Goal: Check status: Check status

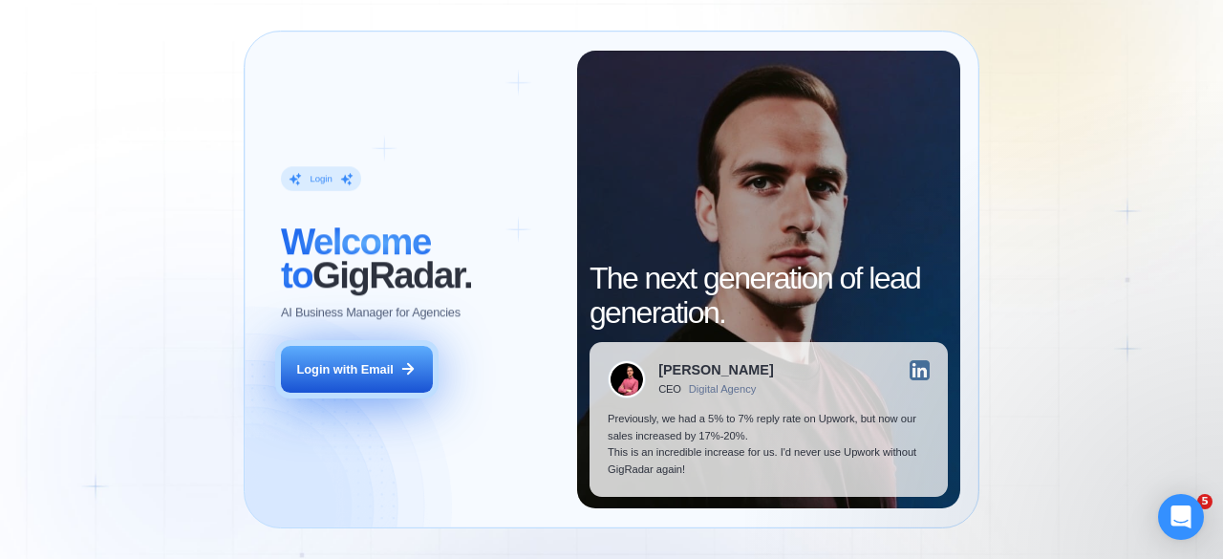
click at [375, 364] on div "Login with Email" at bounding box center [345, 369] width 97 height 17
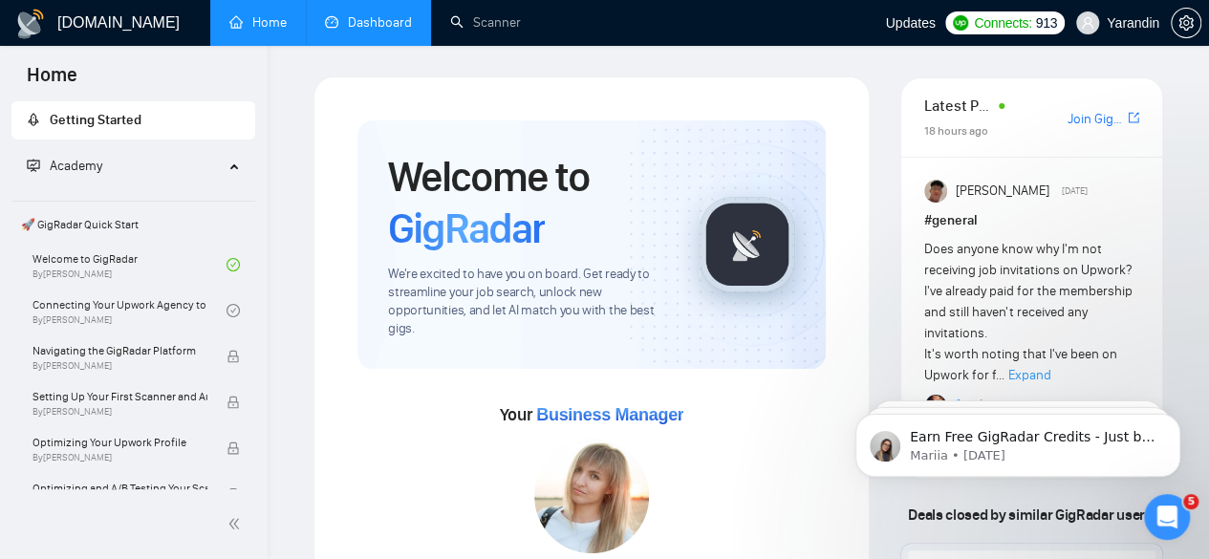
click at [376, 24] on link "Dashboard" at bounding box center [368, 22] width 87 height 16
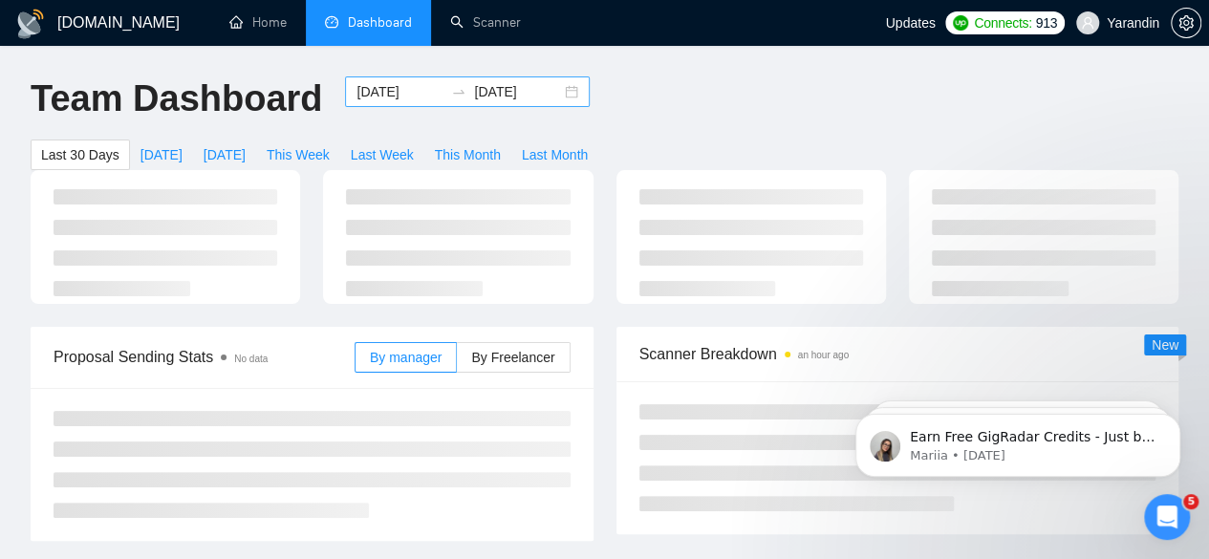
click at [362, 84] on input "[DATE]" at bounding box center [399, 91] width 87 height 21
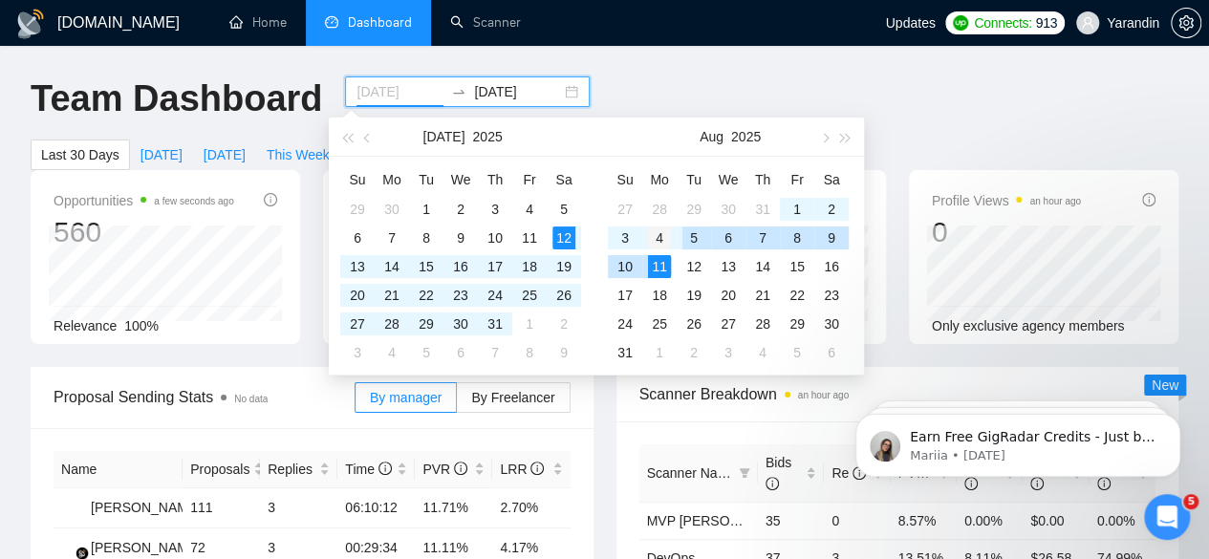
type input "[DATE]"
click at [655, 236] on div "4" at bounding box center [659, 237] width 23 height 23
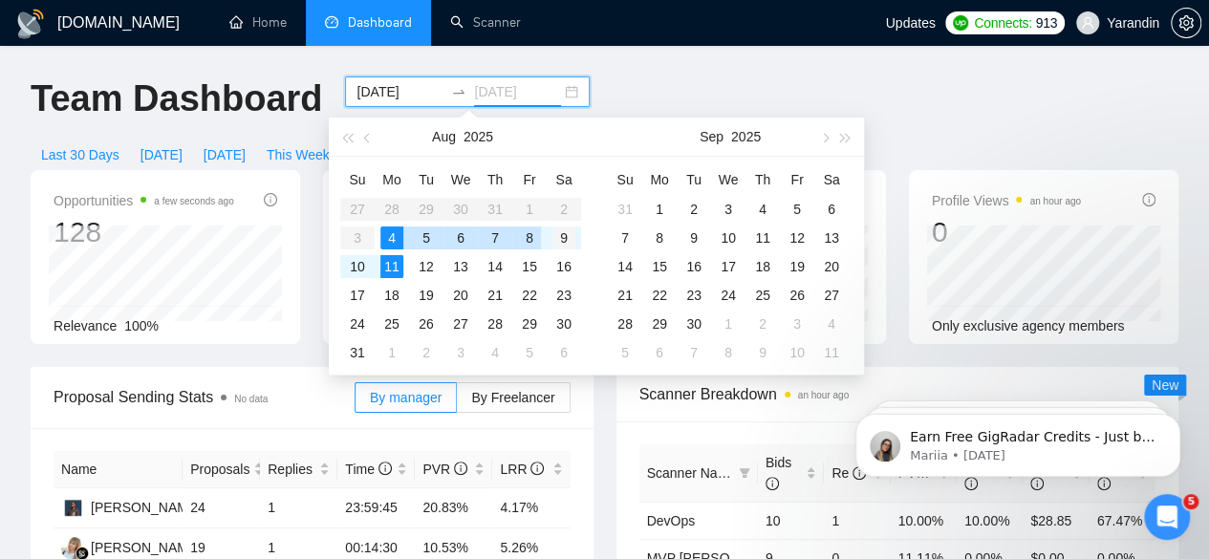
type input "[DATE]"
click at [567, 236] on div "9" at bounding box center [563, 237] width 23 height 23
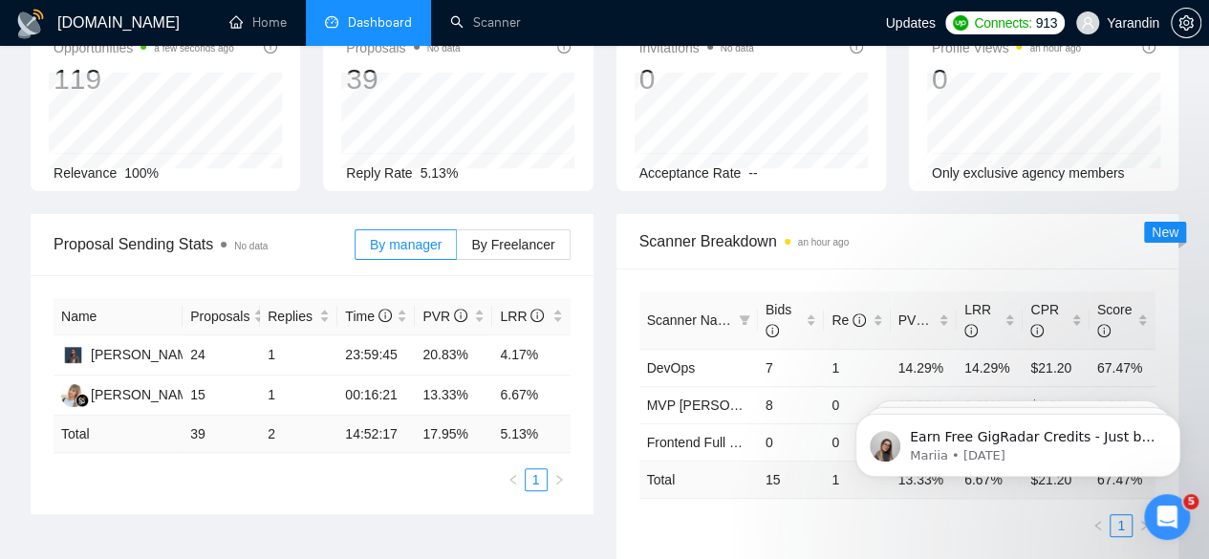
scroll to position [154, 0]
